Goal: Information Seeking & Learning: Understand process/instructions

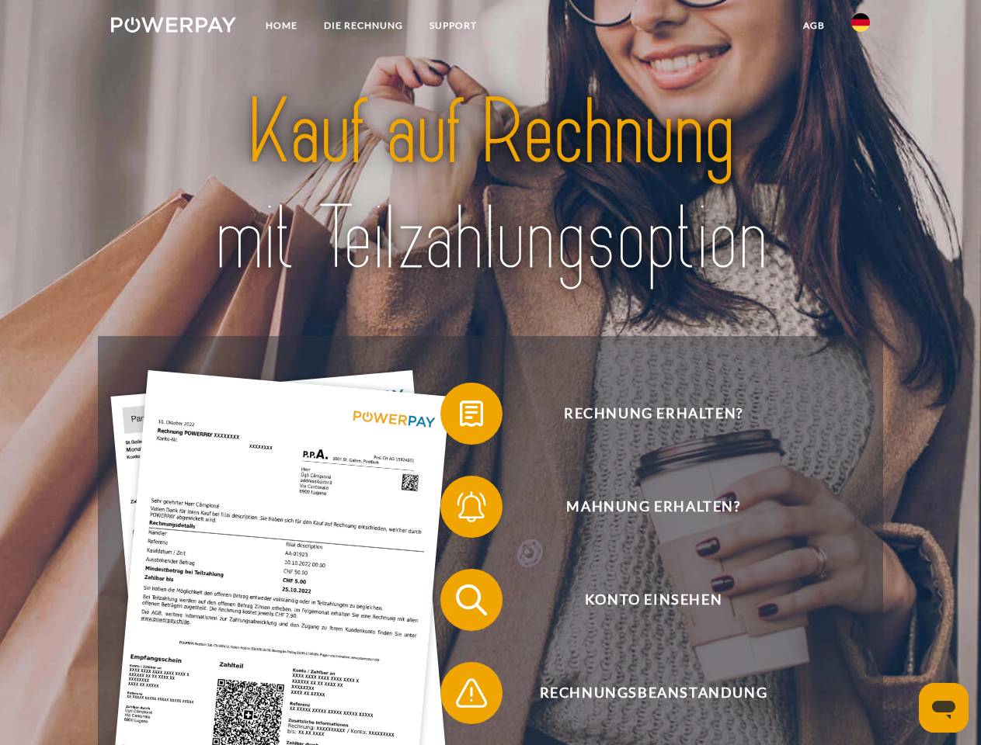
click at [173, 27] on img at bounding box center [173, 25] width 125 height 16
click at [860, 27] on img at bounding box center [860, 22] width 19 height 19
click at [813, 26] on link "agb" at bounding box center [814, 26] width 48 height 28
click at [460, 417] on span at bounding box center [448, 414] width 78 height 78
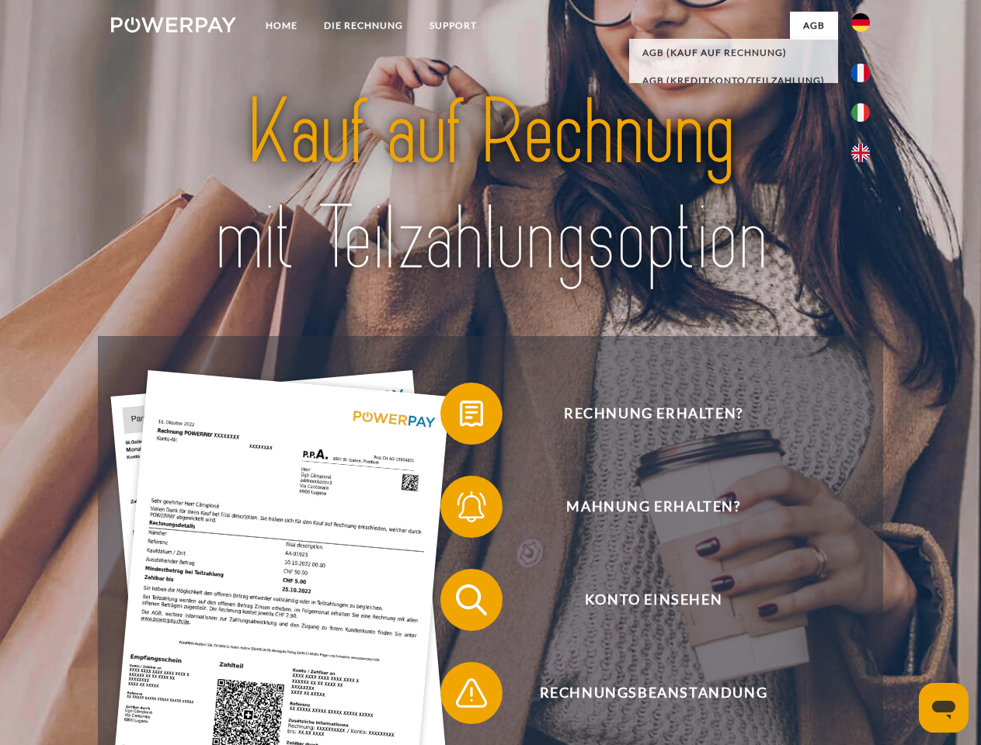
click at [460, 510] on span at bounding box center [448, 507] width 78 height 78
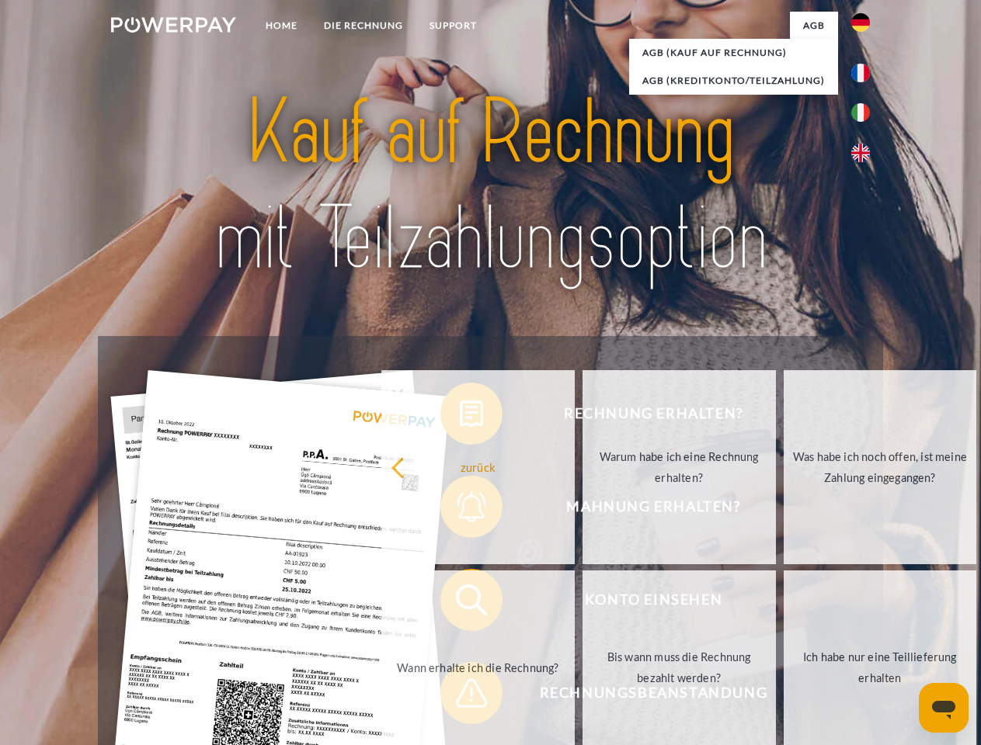
click at [582, 603] on link "Bis wann muss die Rechnung bezahlt werden?" at bounding box center [678, 668] width 193 height 194
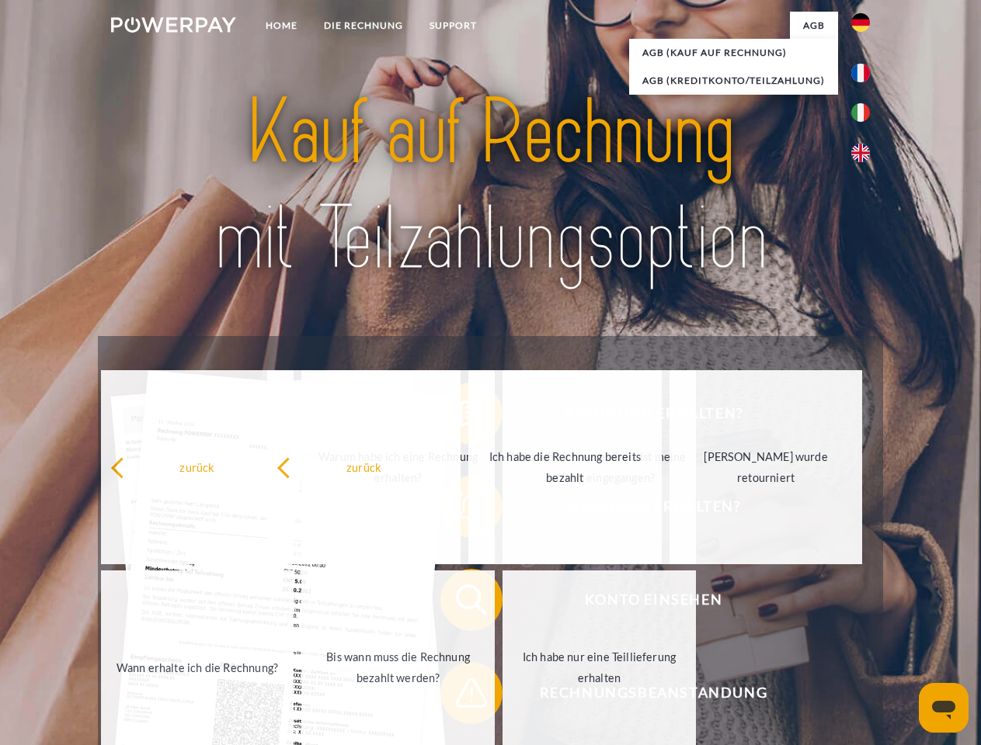
click at [460, 697] on span at bounding box center [448, 694] width 78 height 78
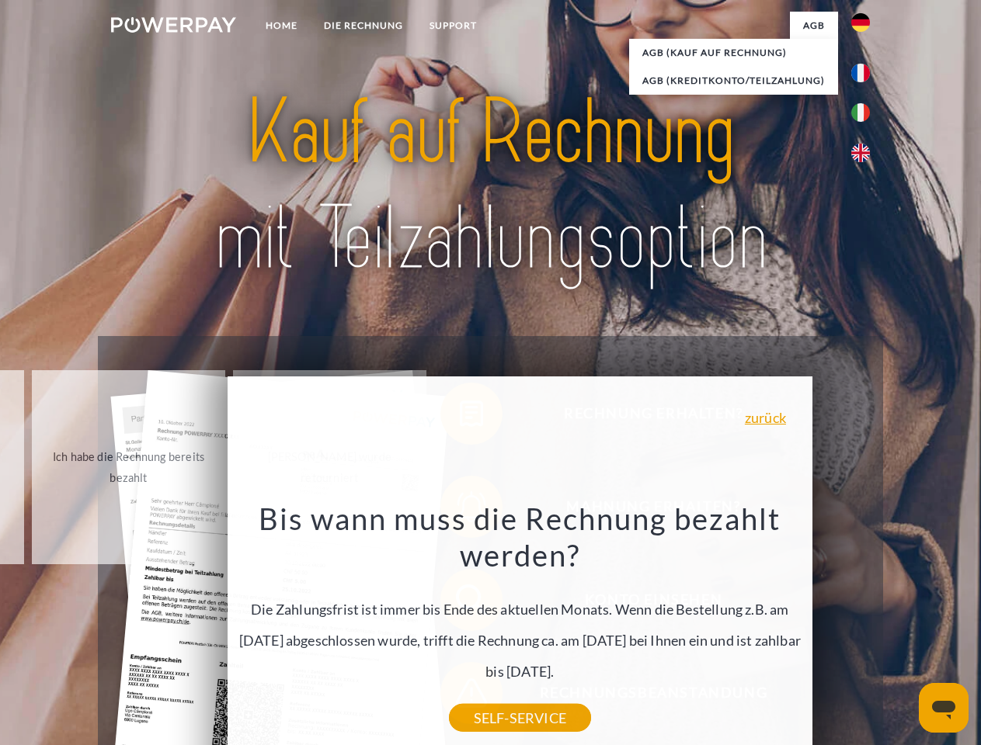
click at [944, 708] on icon "Messaging-Fenster öffnen" at bounding box center [943, 710] width 23 height 19
